Goal: Transaction & Acquisition: Subscribe to service/newsletter

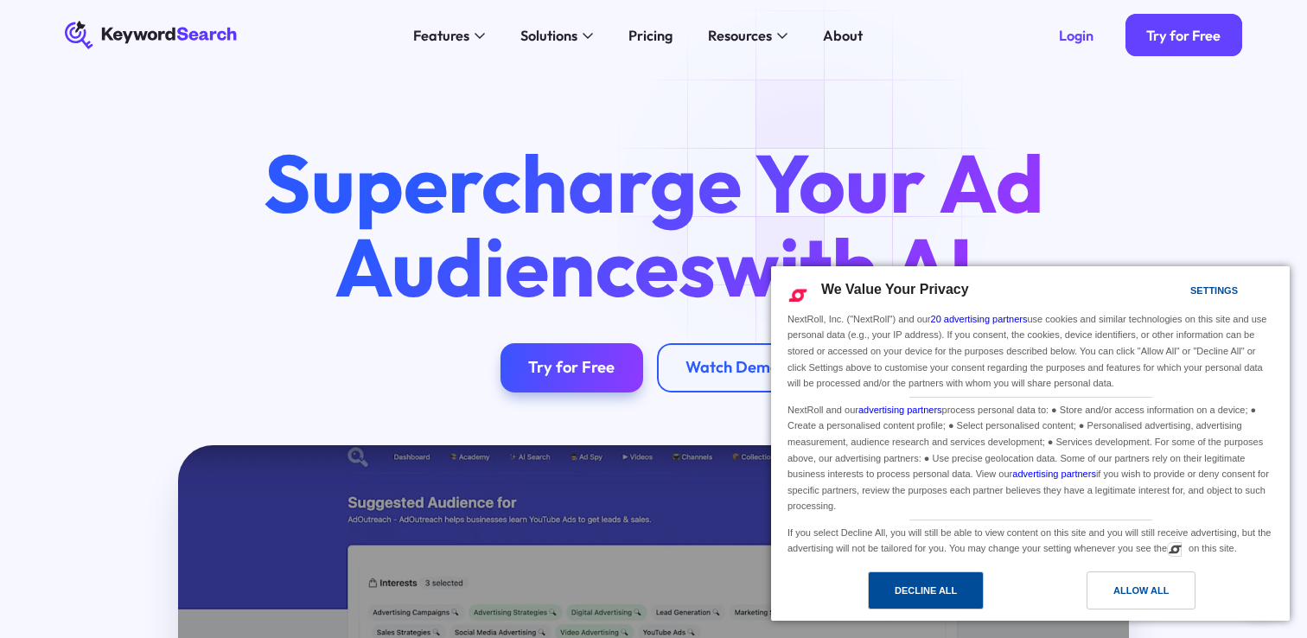
click at [936, 587] on div "Decline All" at bounding box center [926, 590] width 62 height 19
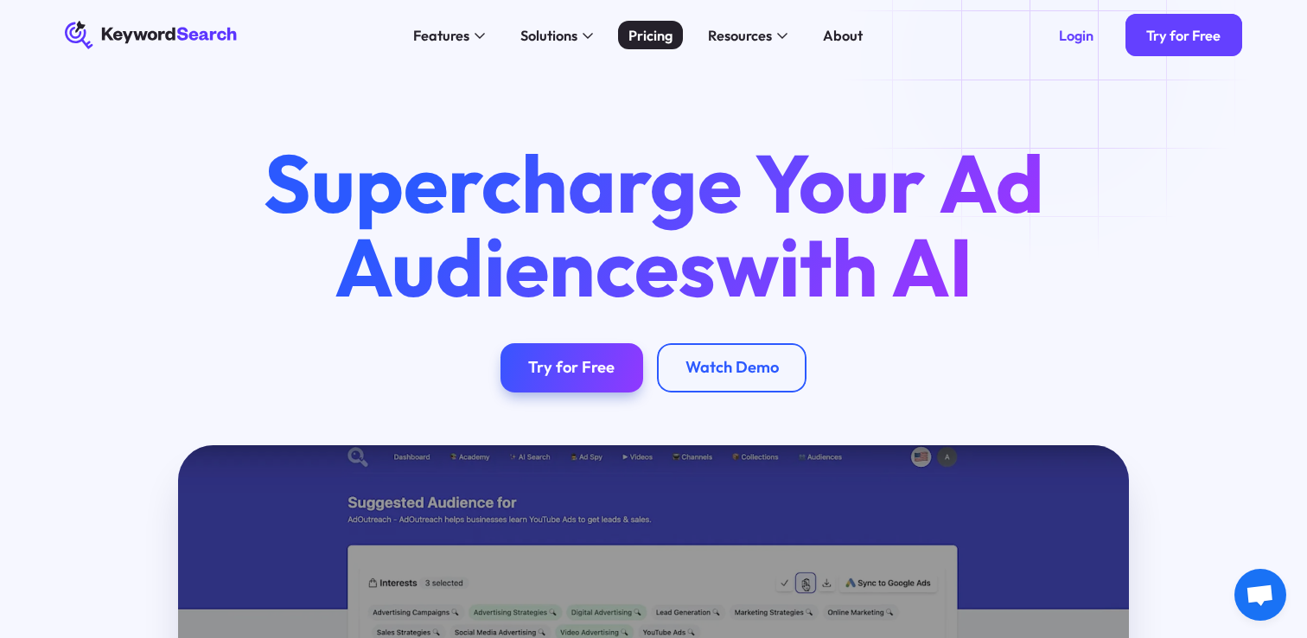
click at [654, 38] on div "Pricing" at bounding box center [650, 35] width 44 height 21
